Goal: Entertainment & Leisure: Consume media (video, audio)

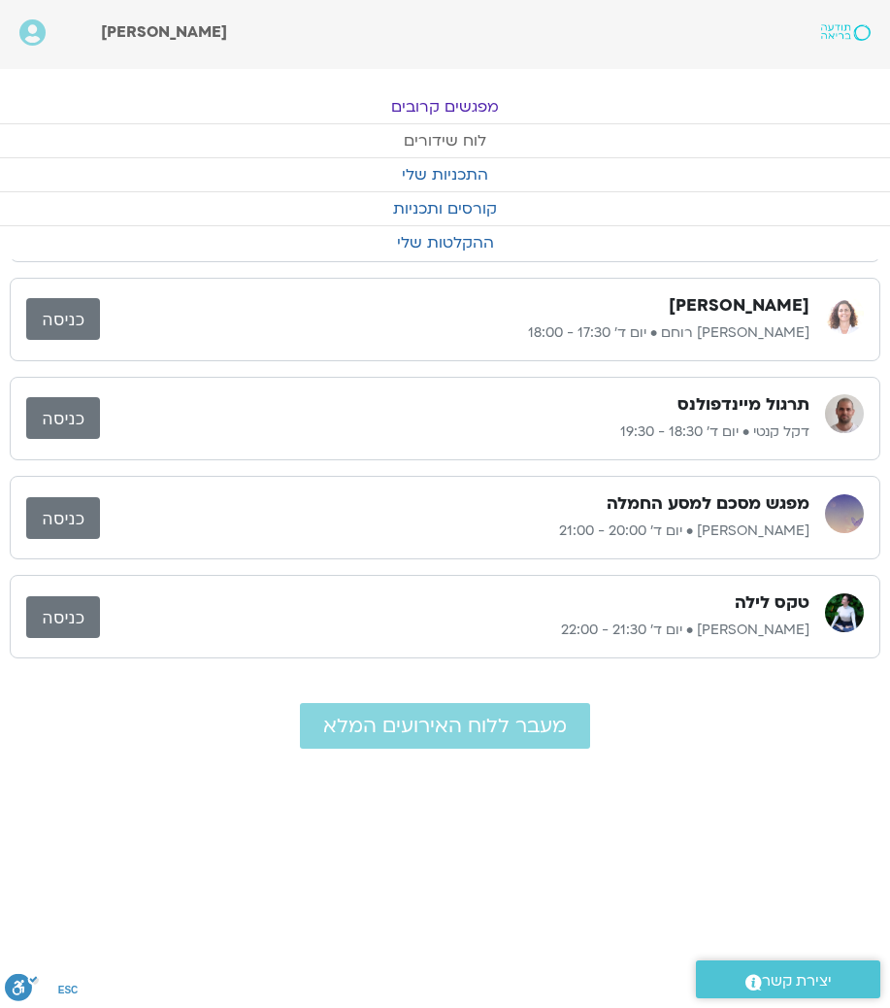
click at [469, 137] on link "לוח שידורים" at bounding box center [445, 140] width 890 height 33
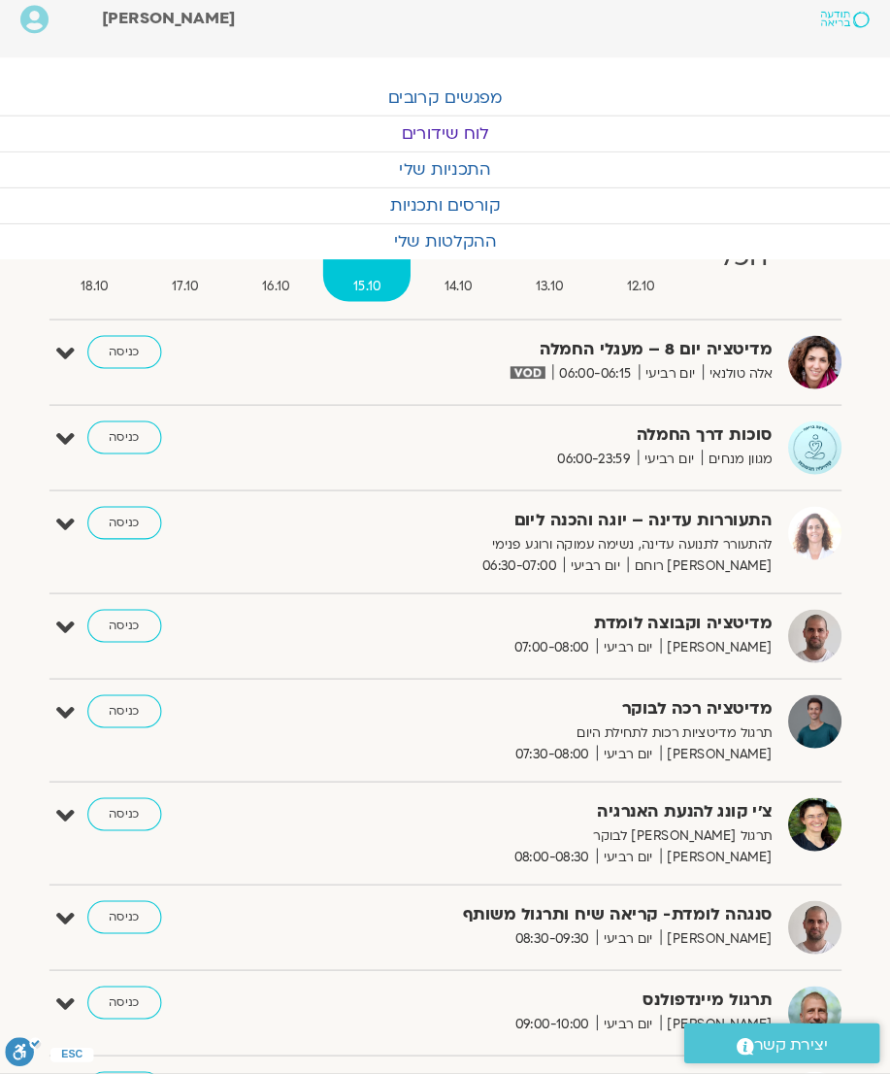
scroll to position [18, 0]
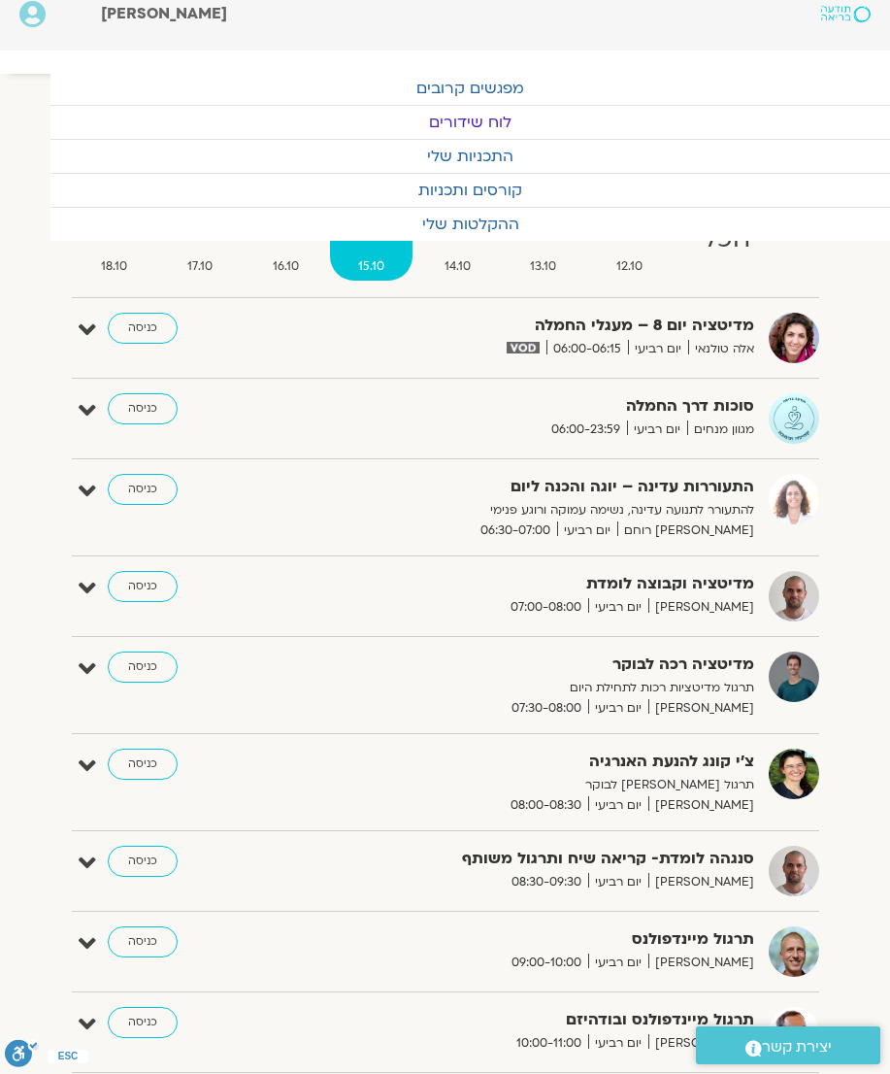
click at [135, 419] on link "כניסה" at bounding box center [143, 408] width 70 height 31
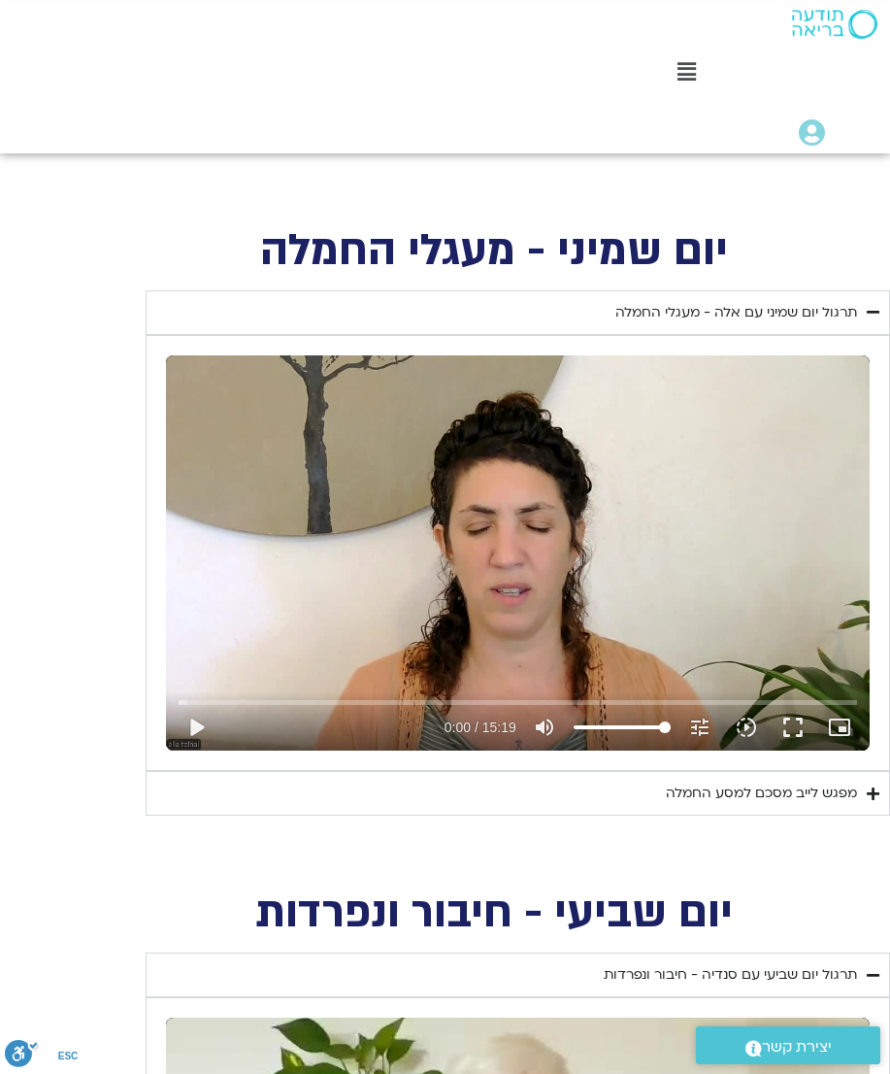
scroll to position [800, 0]
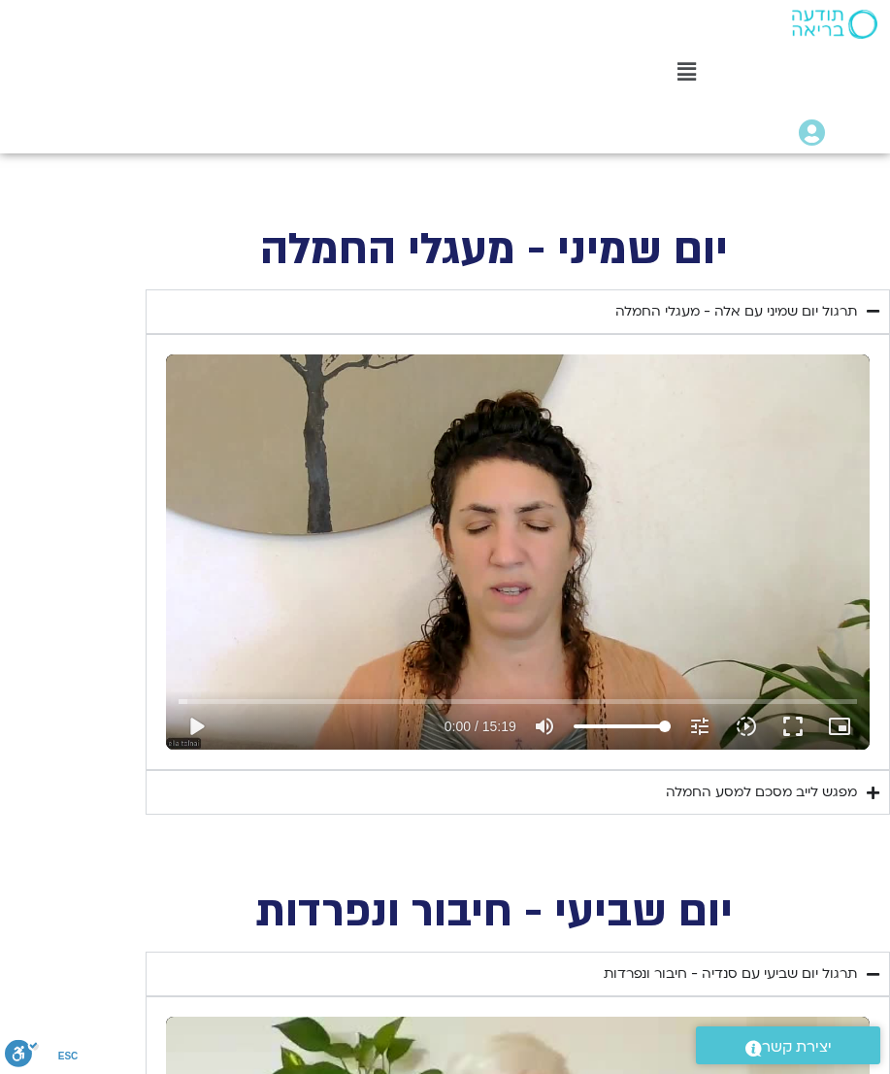
click at [202, 736] on button "play_arrow" at bounding box center [196, 726] width 47 height 47
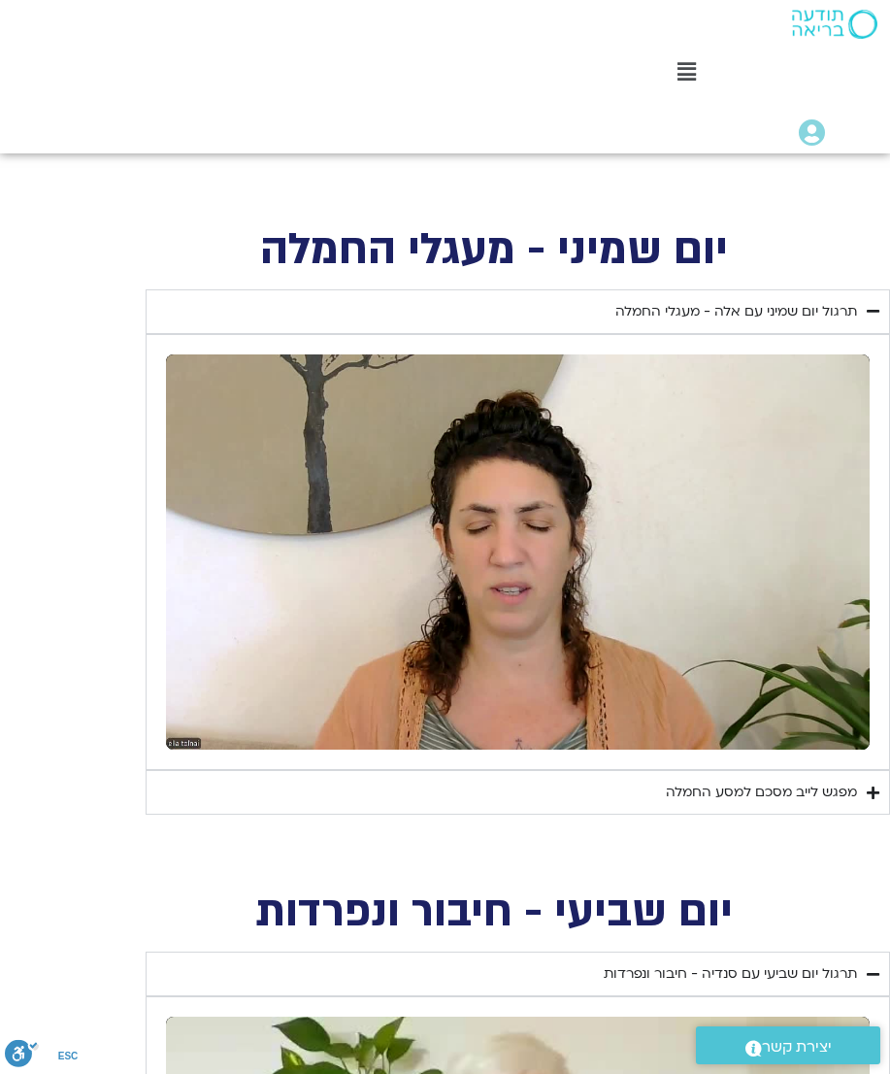
type input "280.105168096984"
